Goal: Find contact information: Find contact information

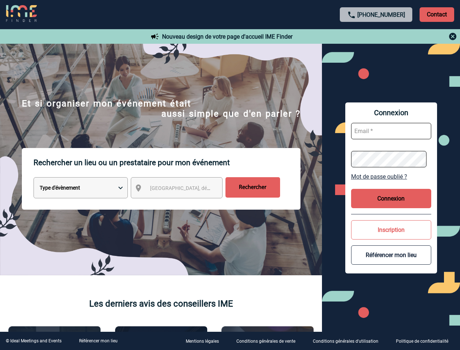
click at [230, 175] on p "Rechercher un lieu ou un prestataire pour mon événement" at bounding box center [167, 162] width 267 height 29
click at [437, 14] on p "Contact" at bounding box center [437, 14] width 35 height 15
click at [376, 36] on div at bounding box center [376, 36] width 162 height 9
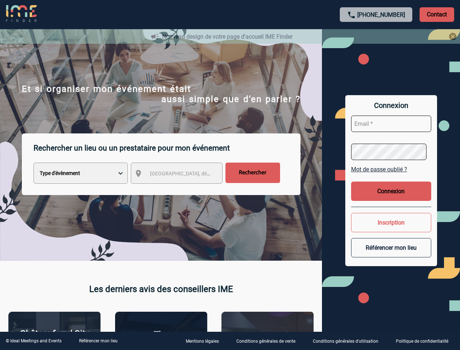
click at [183, 189] on div at bounding box center [230, 175] width 460 height 350
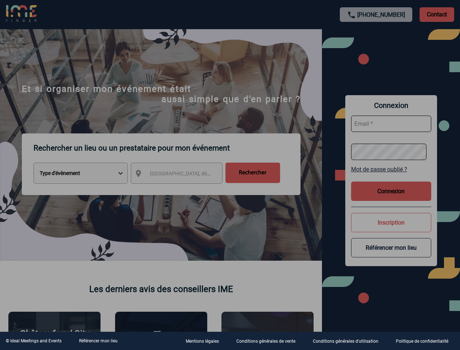
click at [391, 176] on div at bounding box center [230, 175] width 460 height 350
click at [391, 198] on div at bounding box center [230, 175] width 460 height 350
click at [391, 229] on div at bounding box center [230, 175] width 460 height 350
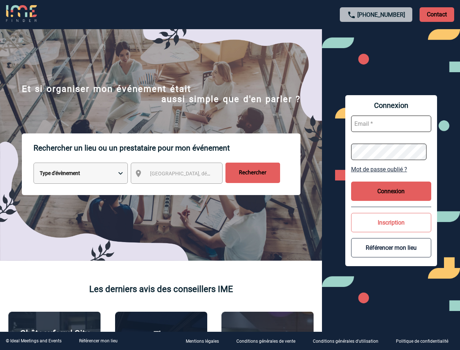
click at [391, 255] on button "Référencer mon lieu" at bounding box center [391, 247] width 80 height 19
click at [98, 341] on link "Référencer mon lieu" at bounding box center [98, 340] width 39 height 5
